Goal: Information Seeking & Learning: Learn about a topic

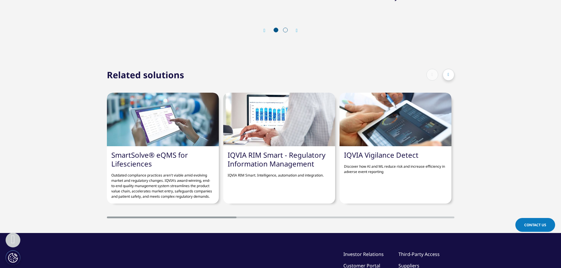
scroll to position [54, 347]
click at [140, 161] on link "SmartSolve® eQMS for Lifesciences" at bounding box center [149, 159] width 77 height 19
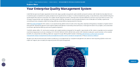
scroll to position [530, 0]
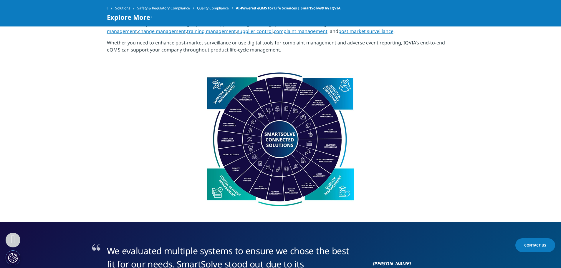
click at [280, 128] on img at bounding box center [280, 139] width 147 height 134
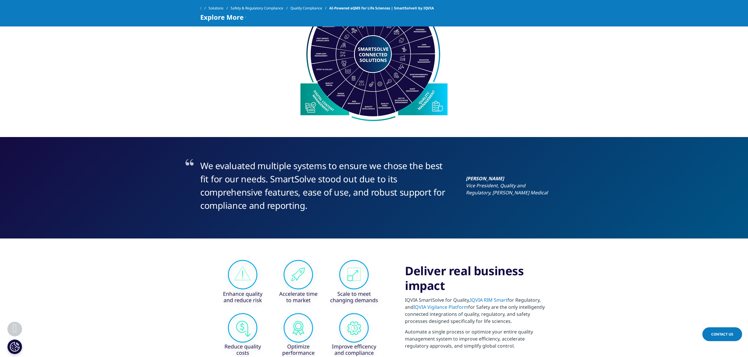
scroll to position [471, 0]
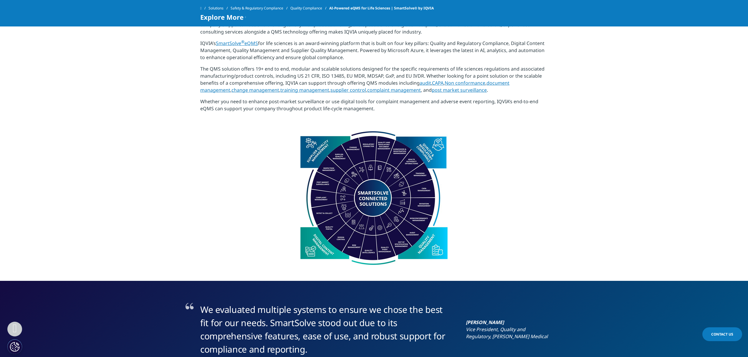
click at [351, 202] on img at bounding box center [373, 198] width 147 height 134
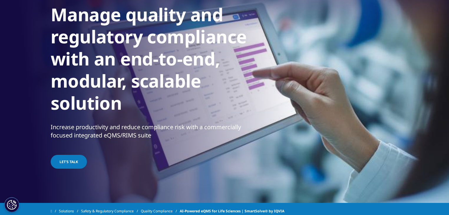
scroll to position [0, 0]
